Goal: Task Accomplishment & Management: Use online tool/utility

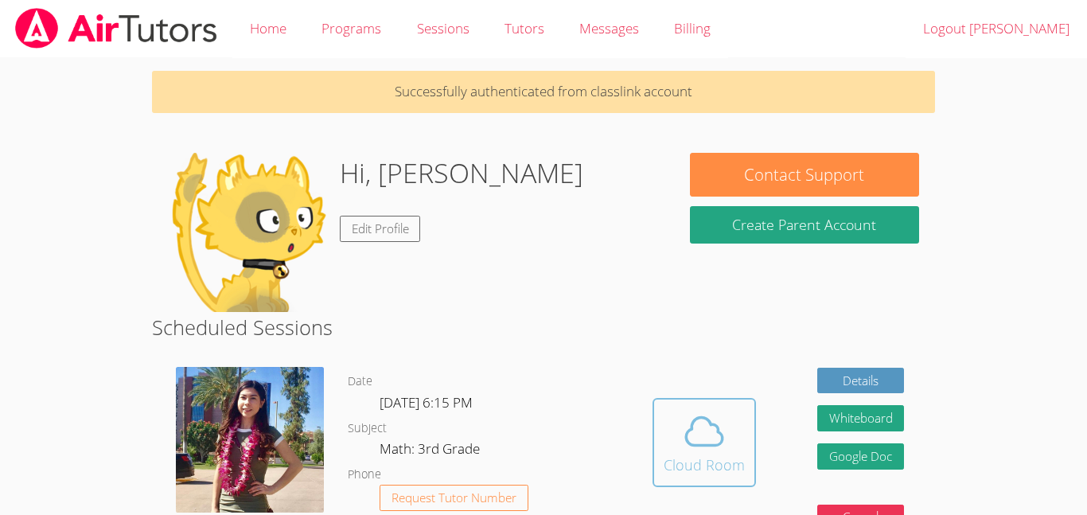
click at [716, 416] on icon at bounding box center [704, 431] width 45 height 45
click at [719, 431] on icon at bounding box center [704, 431] width 45 height 45
click at [685, 445] on icon at bounding box center [704, 431] width 45 height 45
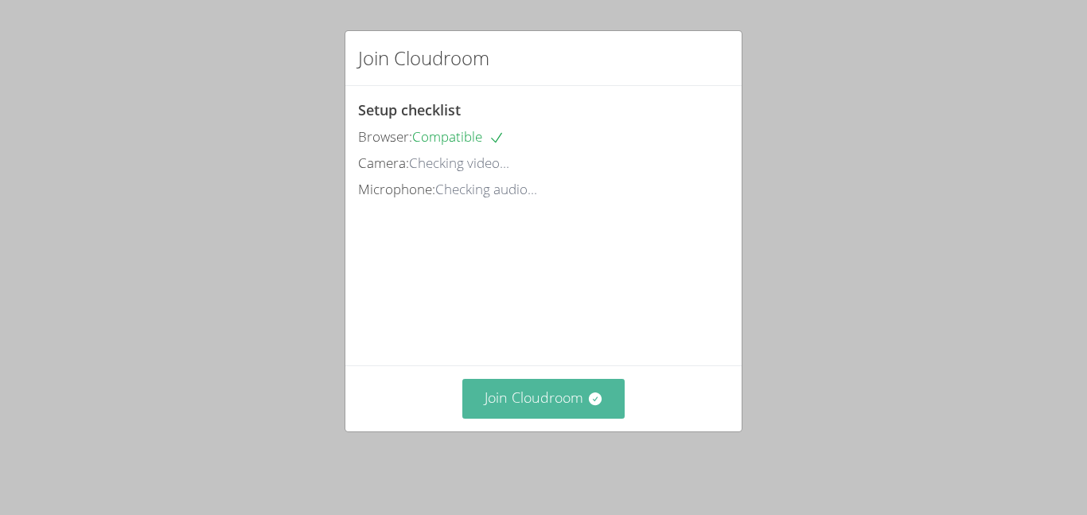
click at [597, 405] on icon at bounding box center [594, 398] width 13 height 13
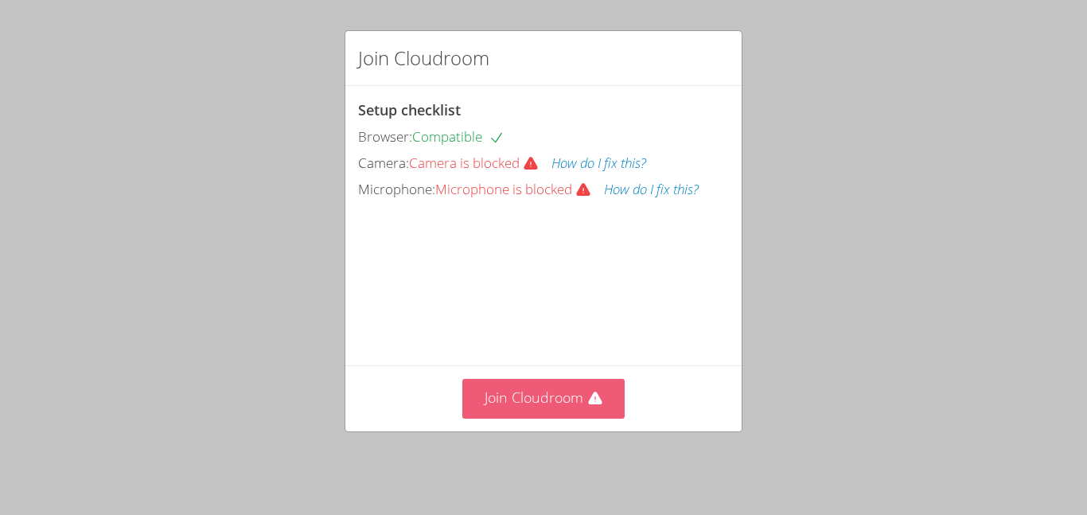
click at [510, 410] on button "Join Cloudroom" at bounding box center [543, 398] width 163 height 39
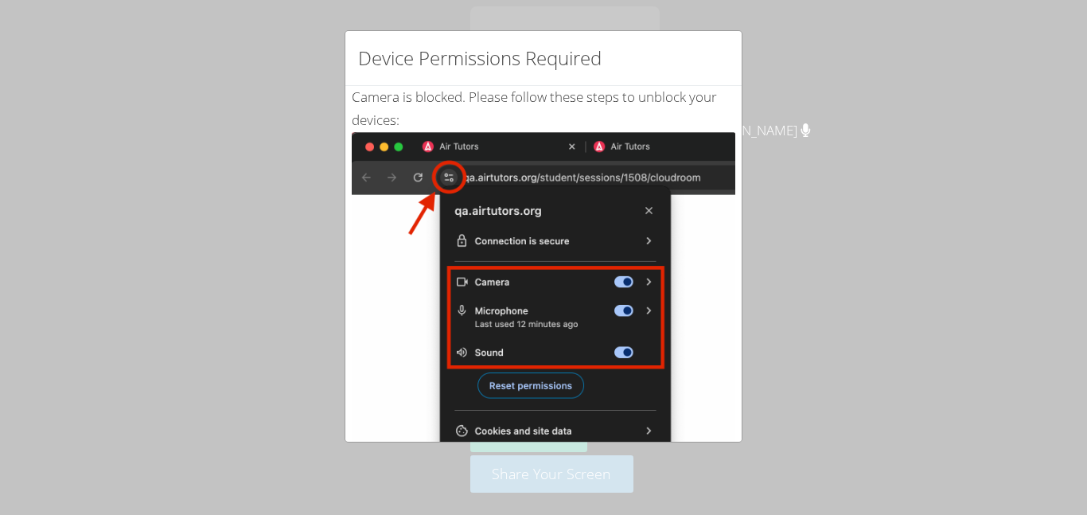
click at [848, 299] on div "Device Permissions Required Camera is blocked . Please follow these steps to un…" at bounding box center [543, 257] width 1087 height 515
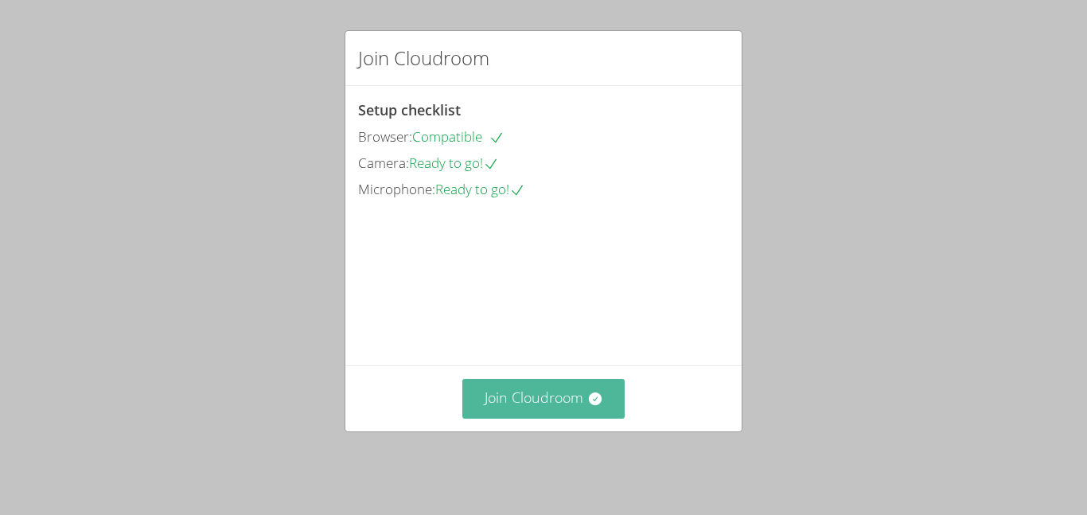
click at [485, 410] on button "Join Cloudroom" at bounding box center [543, 398] width 163 height 39
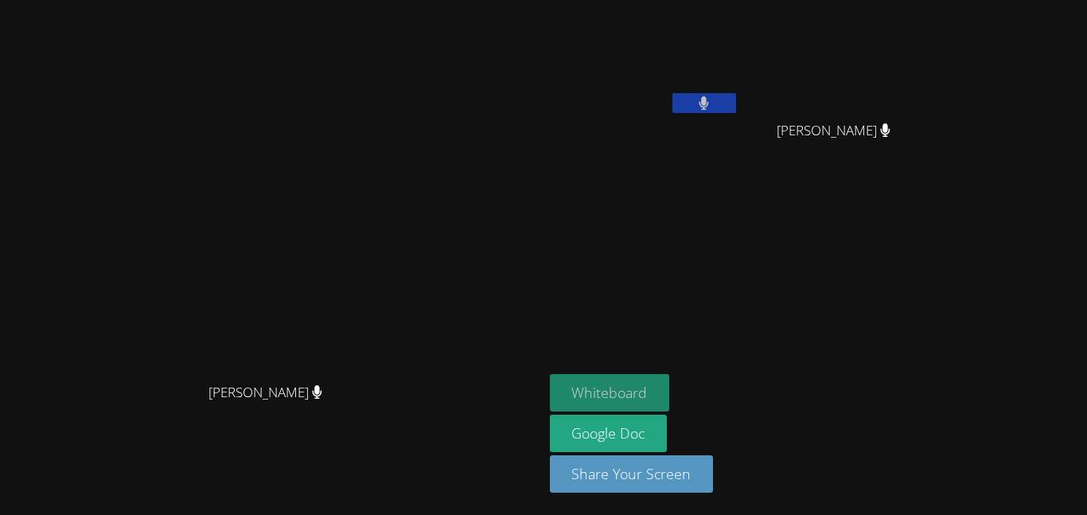
click at [670, 393] on button "Whiteboard" at bounding box center [610, 392] width 120 height 37
